Goal: Check status: Check status

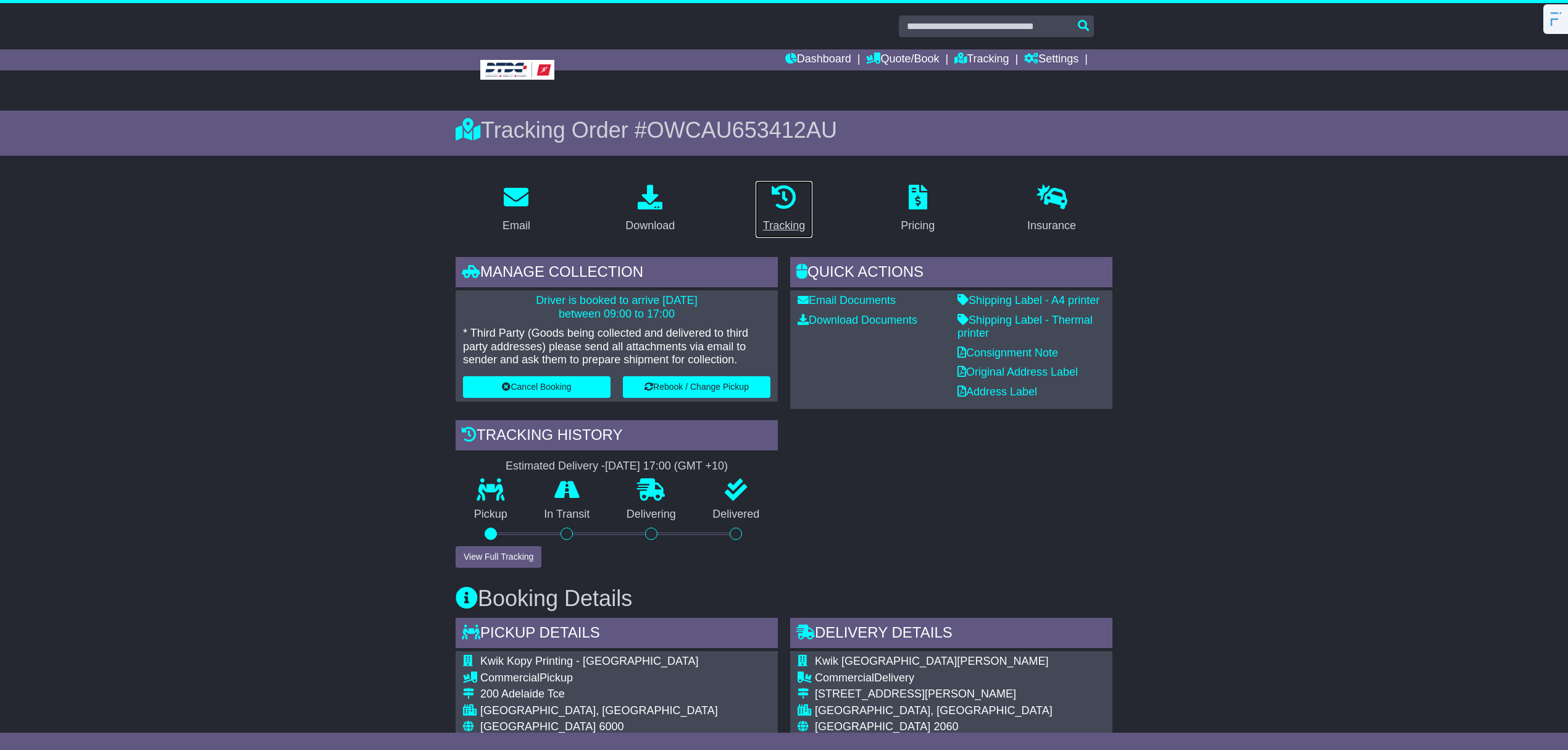
click at [793, 205] on icon at bounding box center [784, 198] width 25 height 25
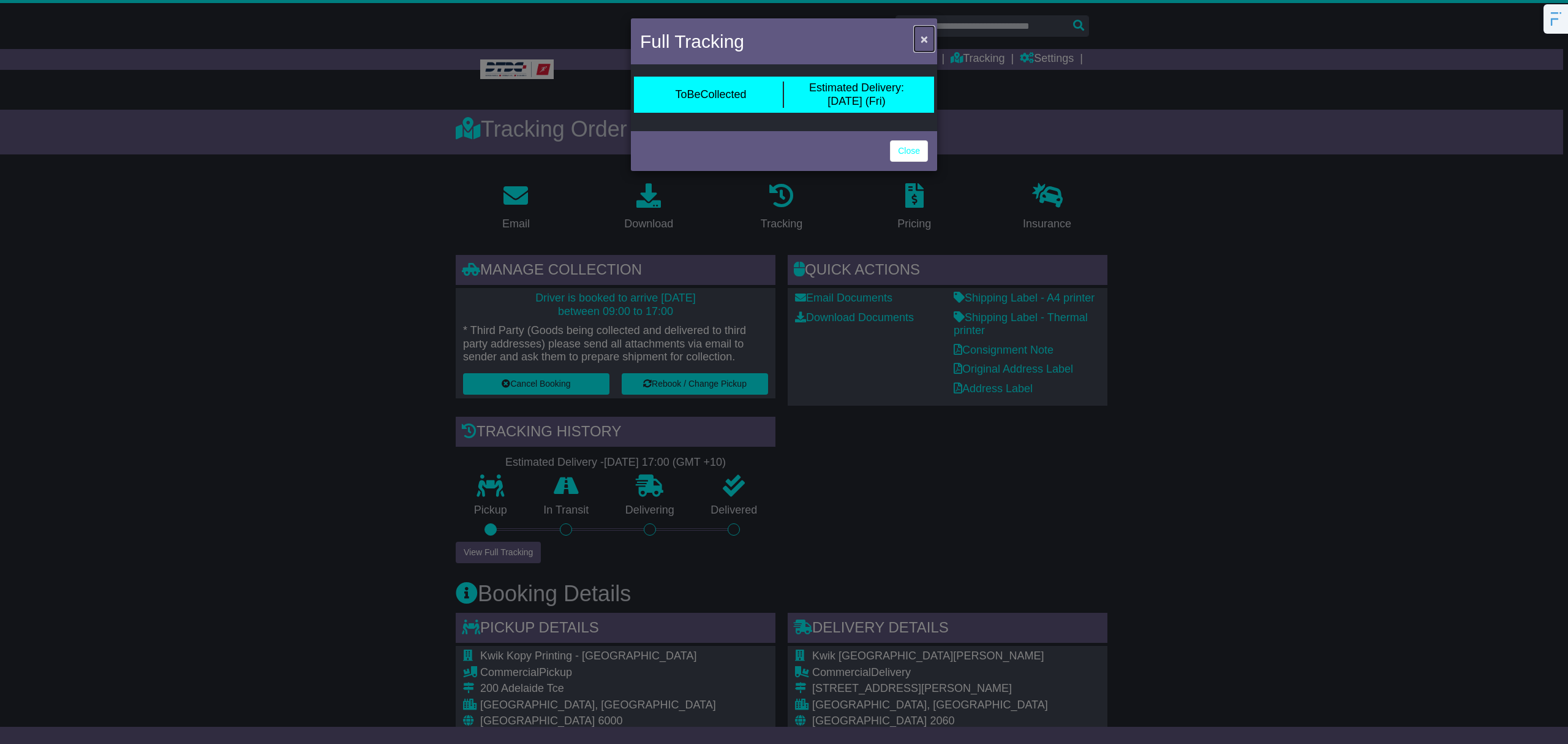
click at [926, 40] on span "×" at bounding box center [924, 38] width 7 height 14
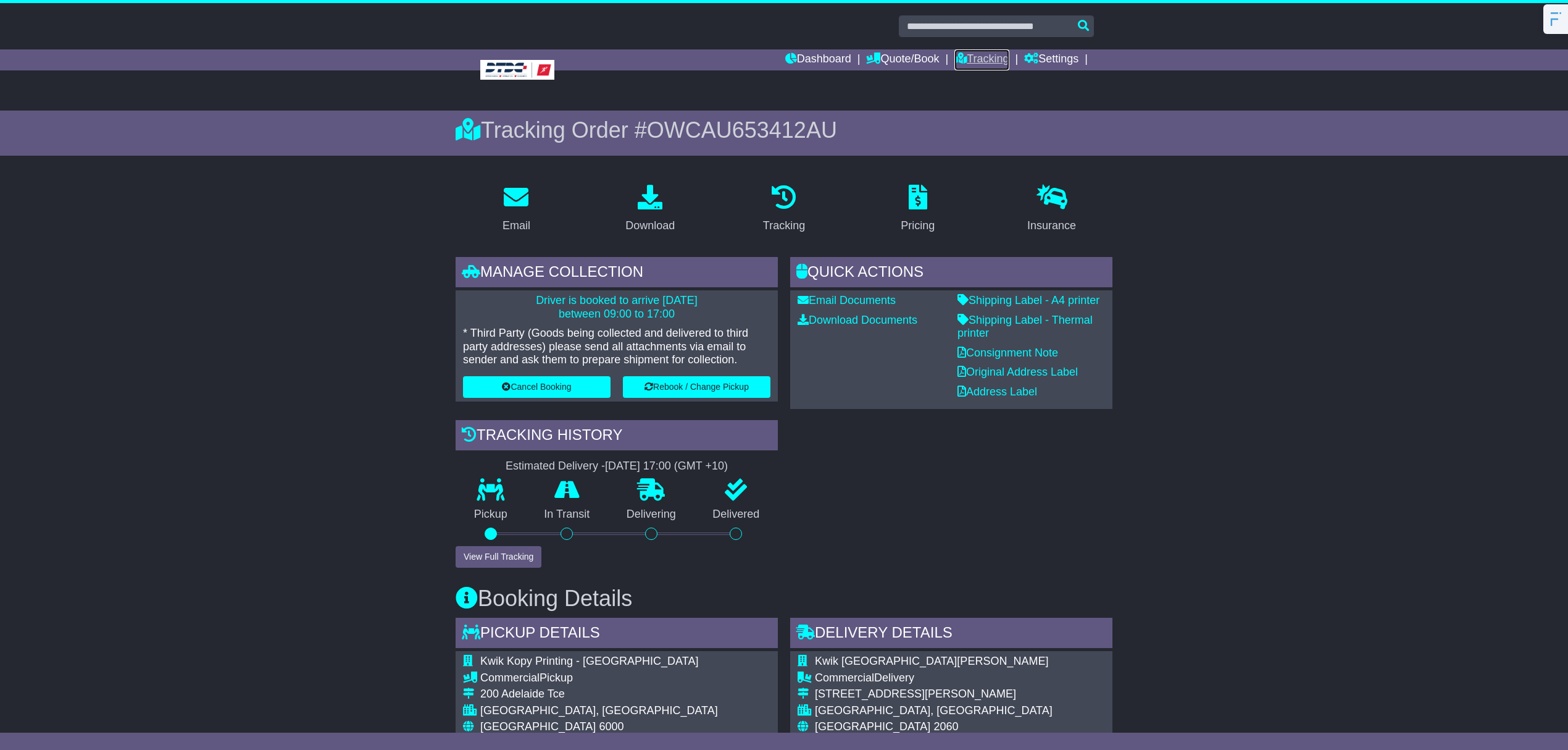
click at [978, 58] on link "Tracking" at bounding box center [981, 59] width 54 height 21
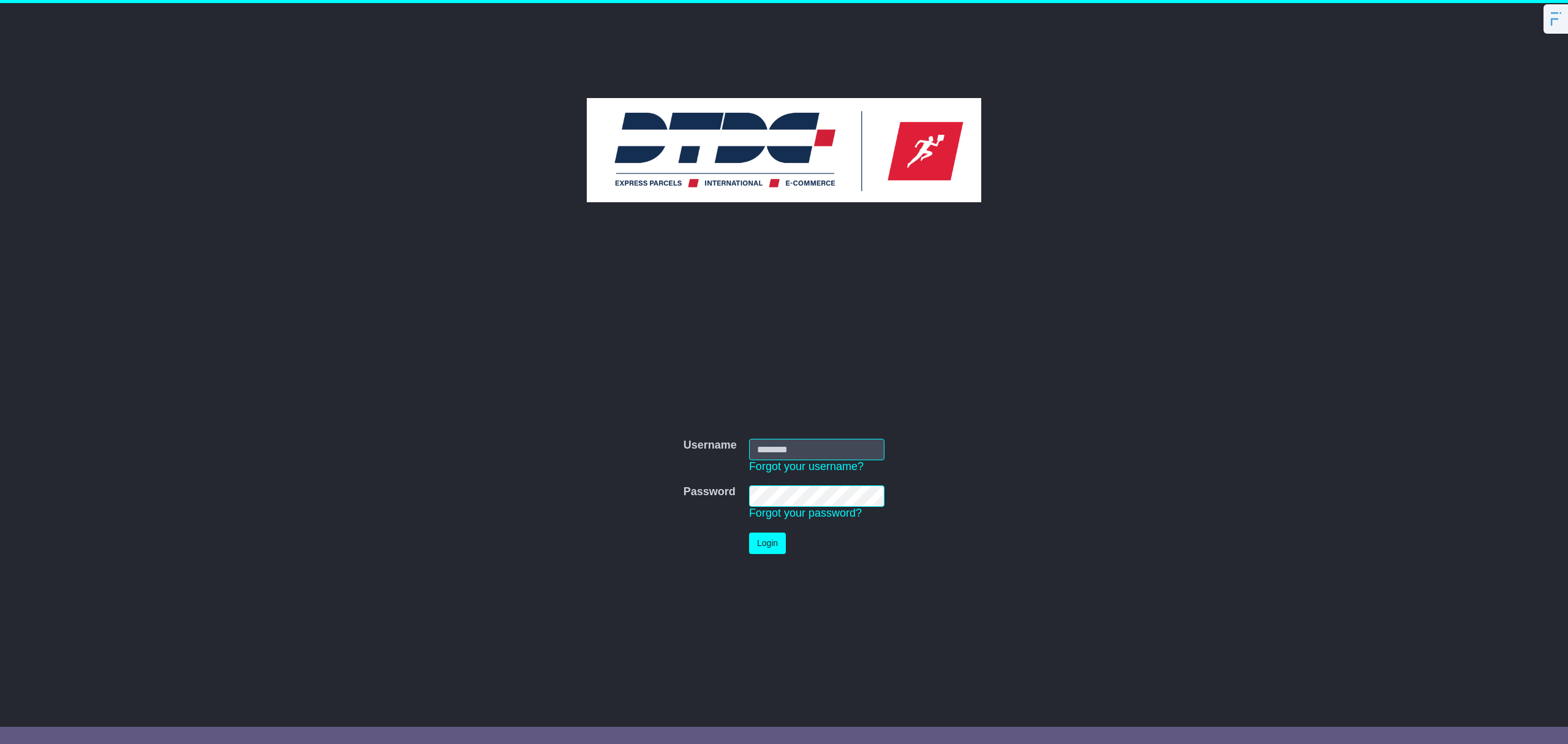
click at [786, 447] on input "Username" at bounding box center [816, 449] width 135 height 22
type input "********"
click at [767, 547] on button "Login" at bounding box center [767, 543] width 37 height 22
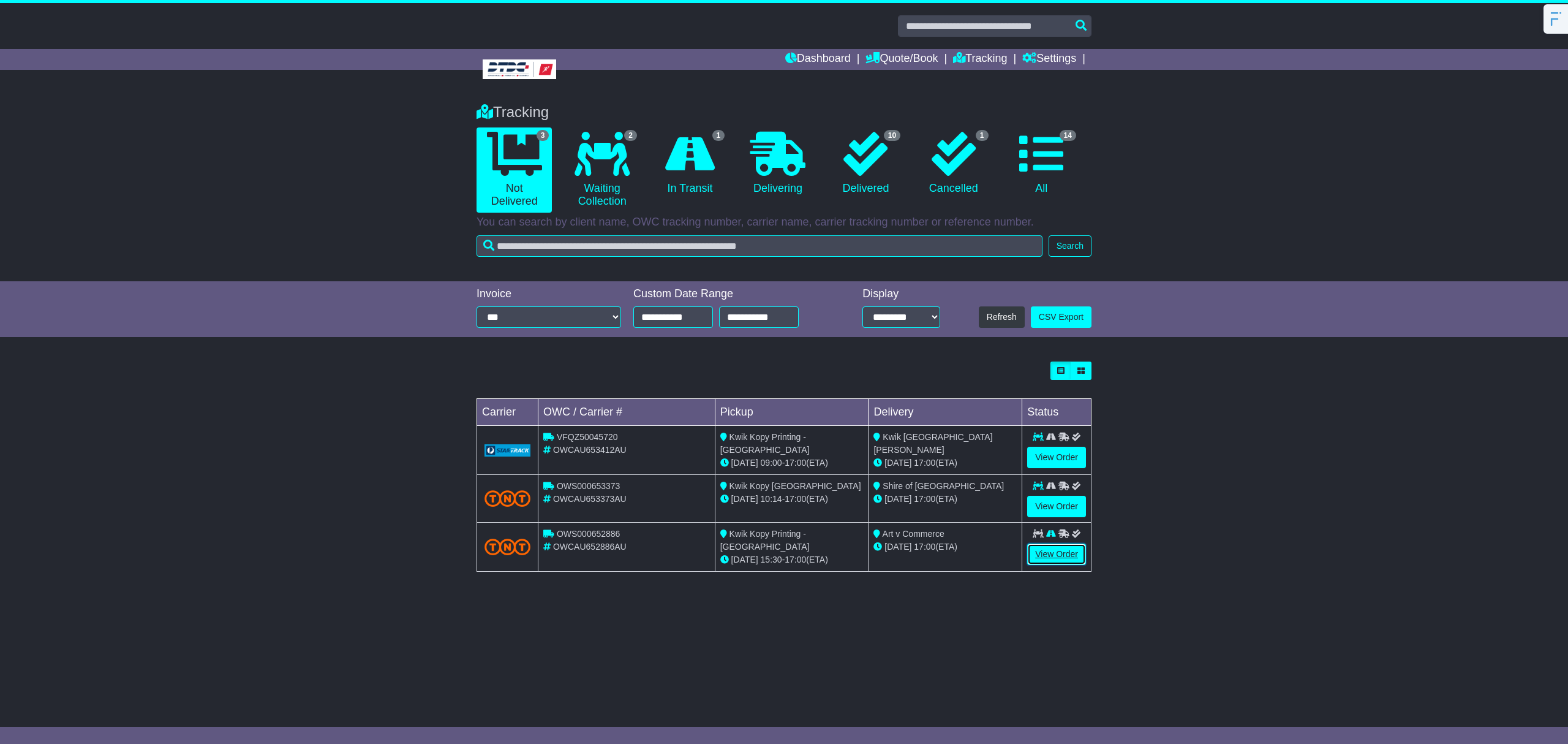
click at [1051, 555] on link "View Order" at bounding box center [1056, 554] width 59 height 22
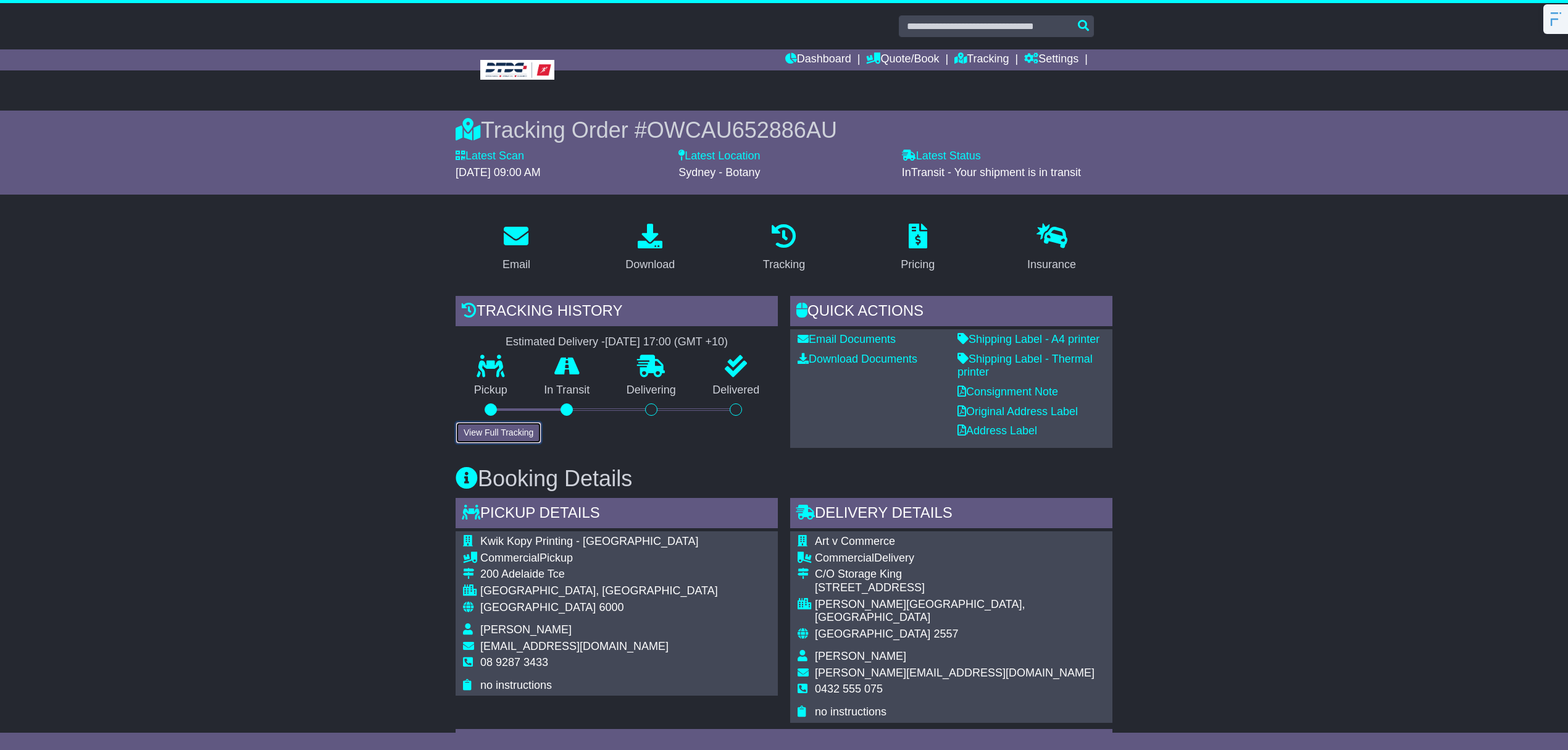
click at [507, 433] on button "View Full Tracking" at bounding box center [498, 433] width 86 height 22
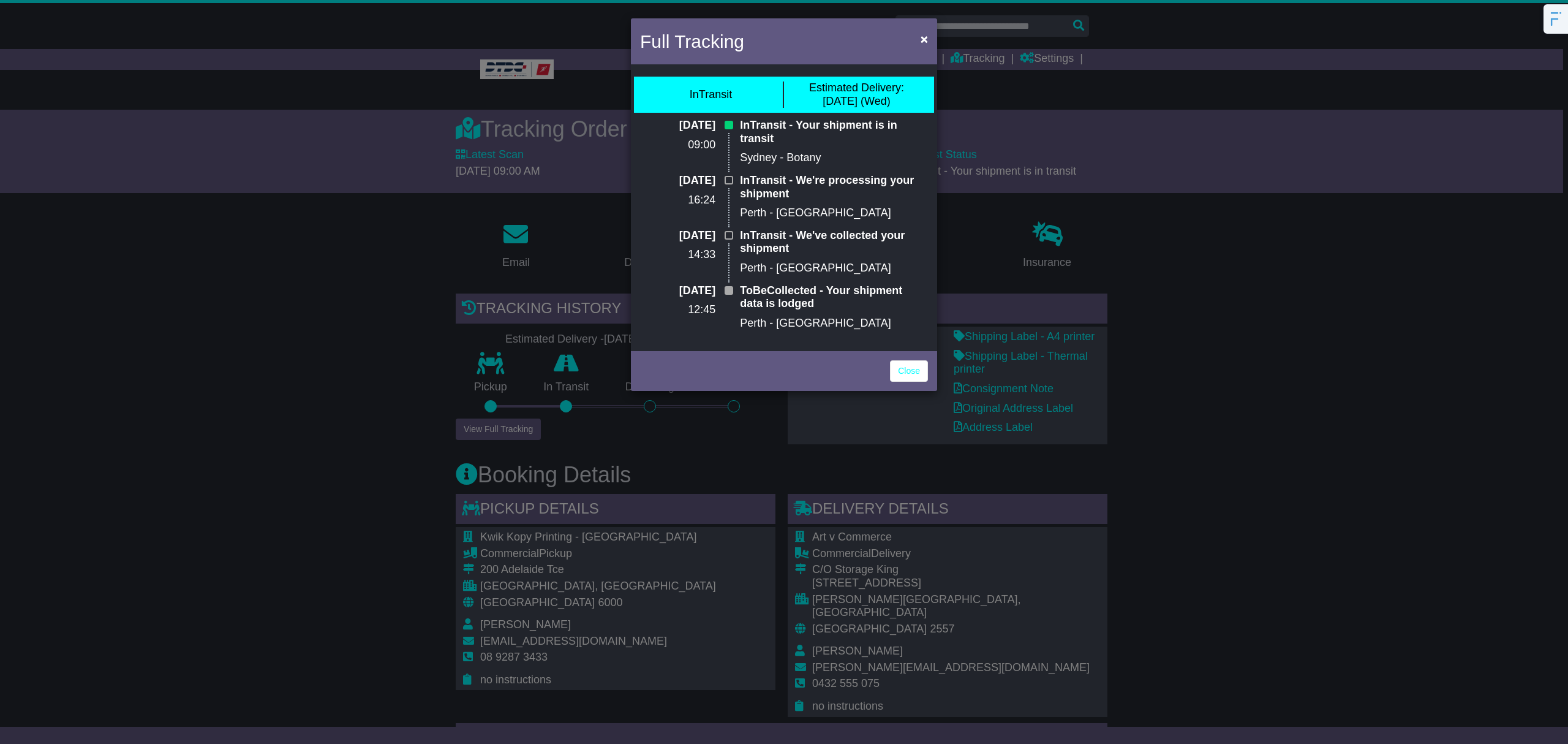
click at [792, 146] on div "InTransit - Your shipment is in transit Sydney - Botany" at bounding box center [833, 146] width 200 height 55
click at [809, 158] on p "Sydney - Botany" at bounding box center [833, 158] width 188 height 13
drag, startPoint x: 809, startPoint y: 158, endPoint x: 725, endPoint y: 113, distance: 95.3
click at [725, 113] on div "InTransit Estimated Delivery: 01 Oct (Wed) 01 Oct 2025 09:00 InTransit - Your s…" at bounding box center [784, 208] width 306 height 281
click at [912, 363] on link "Close" at bounding box center [909, 371] width 38 height 22
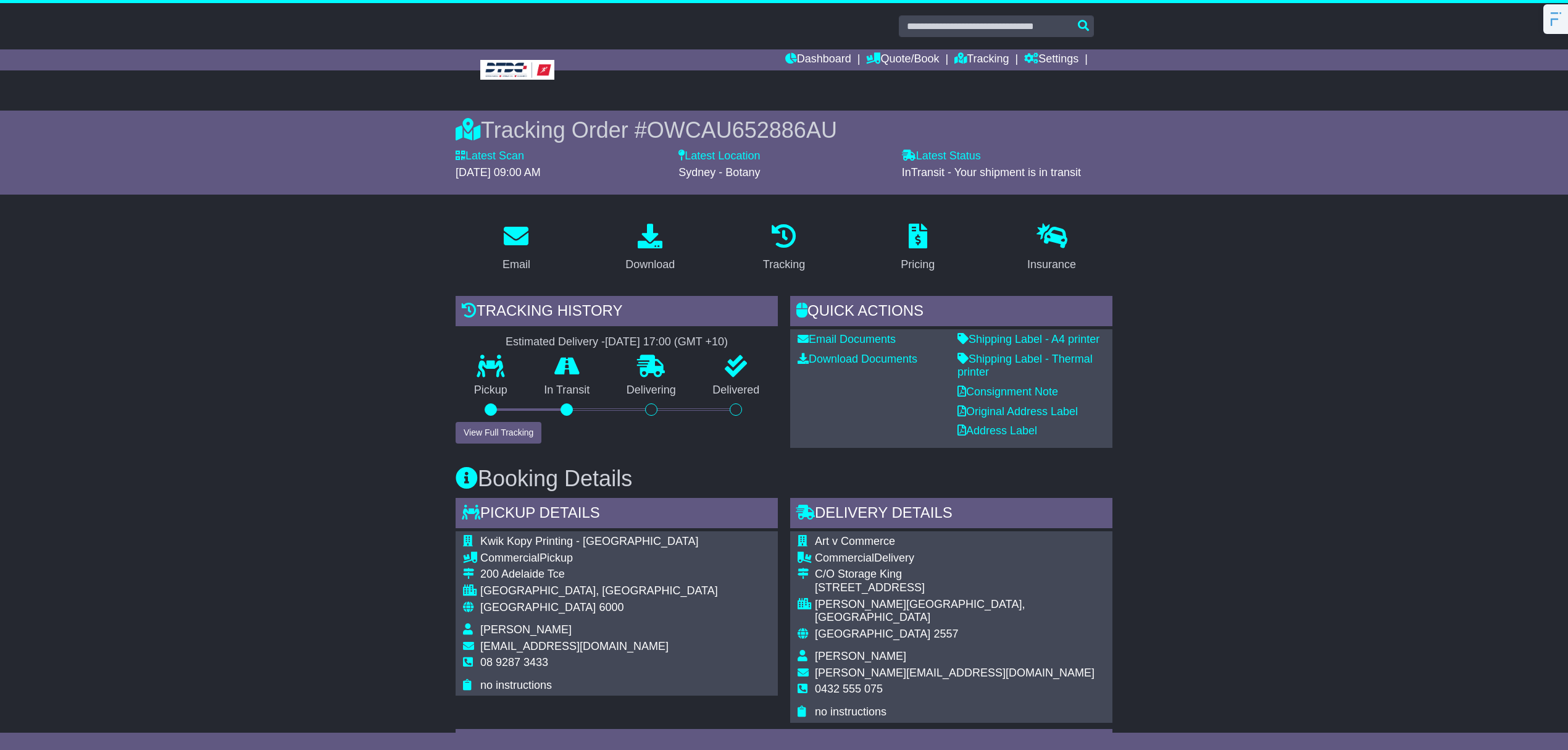
click at [1336, 424] on div "Email Download Tracking Pricing Insurance" at bounding box center [784, 755] width 1568 height 1084
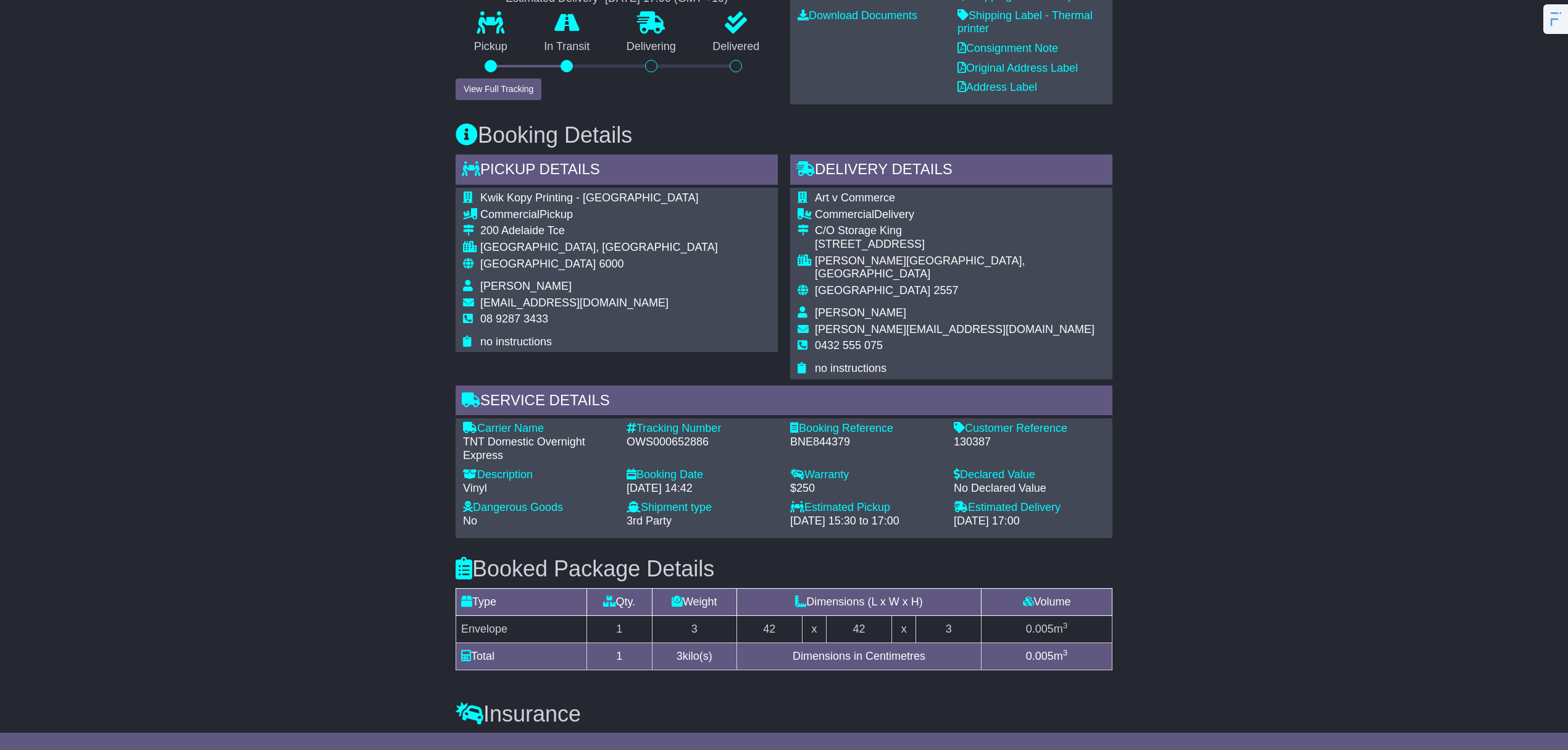
scroll to position [315, 0]
